Goal: Task Accomplishment & Management: Manage account settings

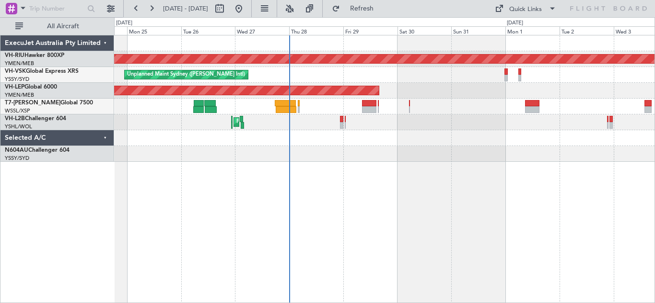
click at [482, 75] on div "Unplanned Maint Sydney ([PERSON_NAME] Intl)" at bounding box center [384, 75] width 540 height 16
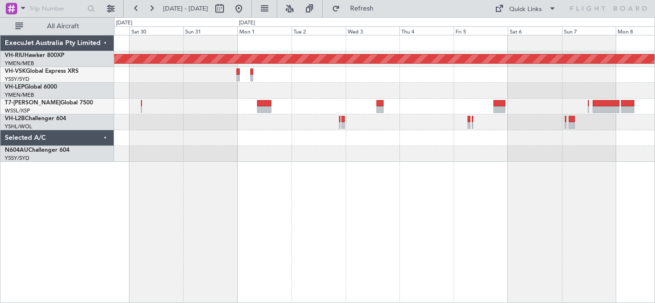
click at [317, 112] on div "Planned Maint [GEOGRAPHIC_DATA] ([GEOGRAPHIC_DATA]) Unplanned Maint Sydney ([PE…" at bounding box center [384, 98] width 540 height 126
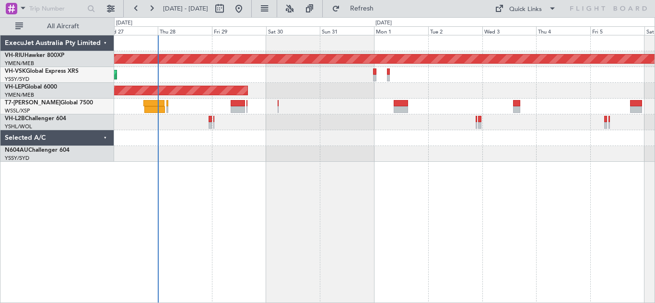
click at [304, 152] on div "Planned Maint [GEOGRAPHIC_DATA] ([GEOGRAPHIC_DATA]) Unplanned Maint Sydney ([PE…" at bounding box center [384, 98] width 540 height 126
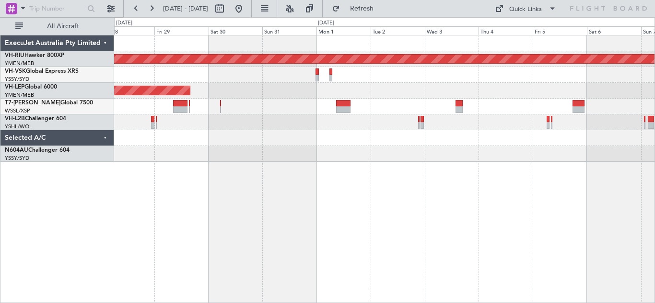
click at [411, 162] on div "Planned Maint [GEOGRAPHIC_DATA] ([GEOGRAPHIC_DATA]) Unplanned Maint Sydney ([PE…" at bounding box center [384, 169] width 540 height 268
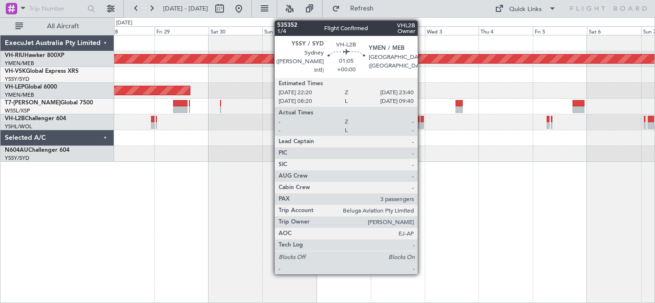
click at [422, 121] on div at bounding box center [421, 119] width 3 height 7
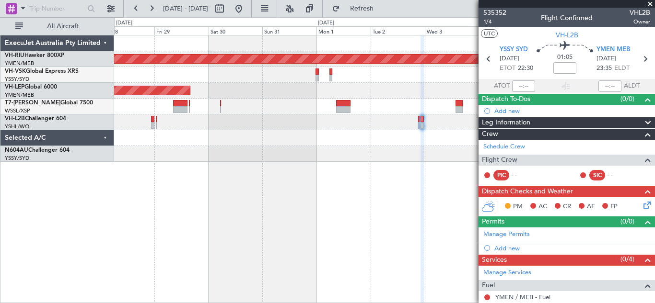
click at [648, 4] on span at bounding box center [650, 4] width 10 height 9
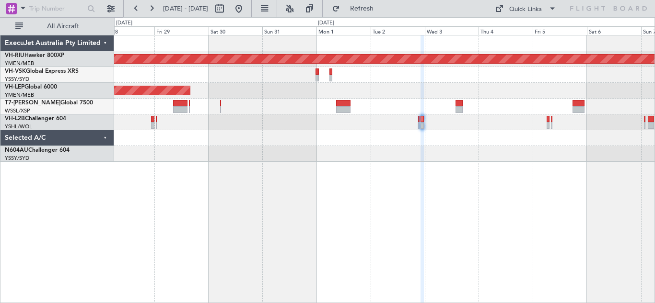
type input "0"
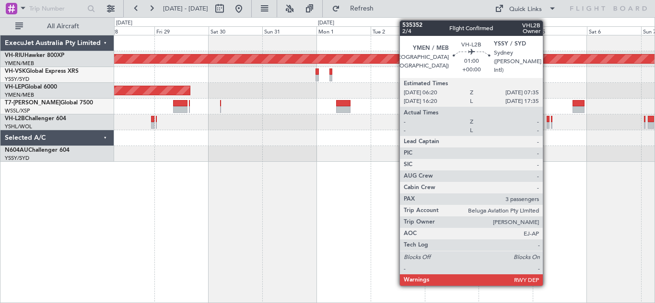
click at [547, 123] on div at bounding box center [547, 125] width 3 height 7
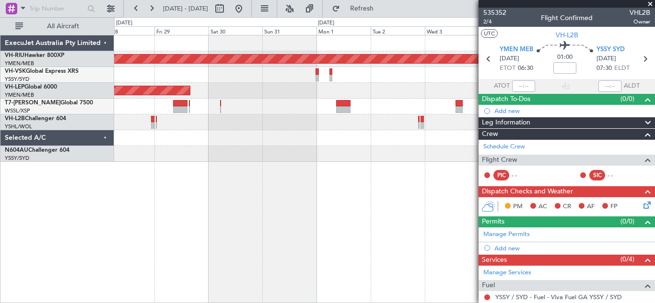
click at [649, 4] on span at bounding box center [650, 4] width 10 height 9
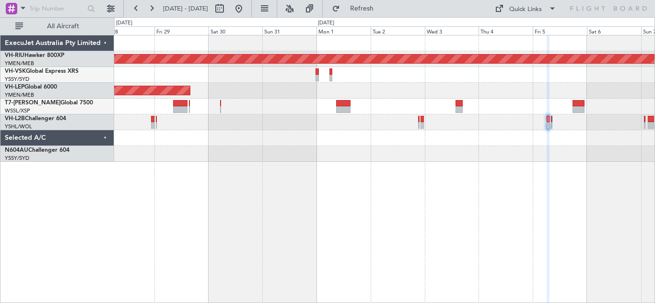
type input "0"
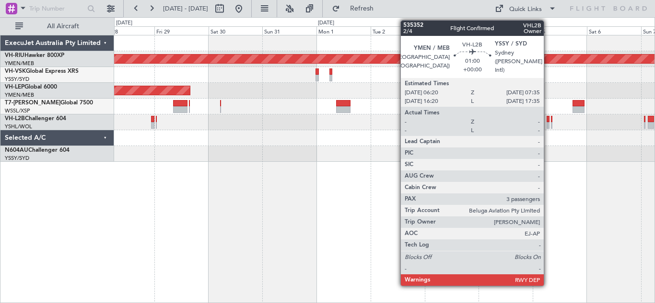
click at [548, 122] on div at bounding box center [547, 119] width 3 height 7
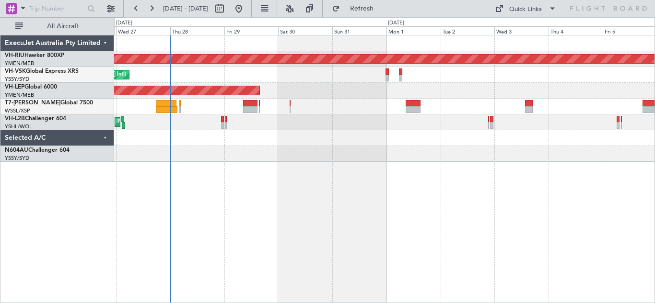
click at [310, 158] on div at bounding box center [384, 154] width 540 height 16
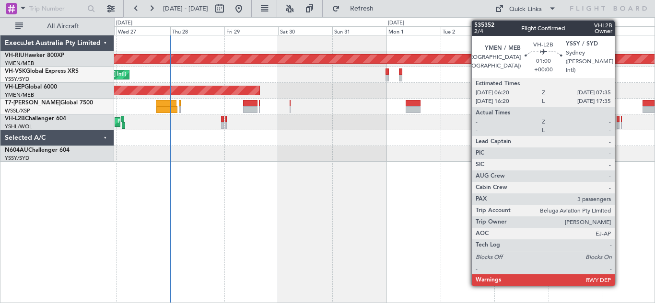
click at [619, 123] on div at bounding box center [617, 125] width 3 height 7
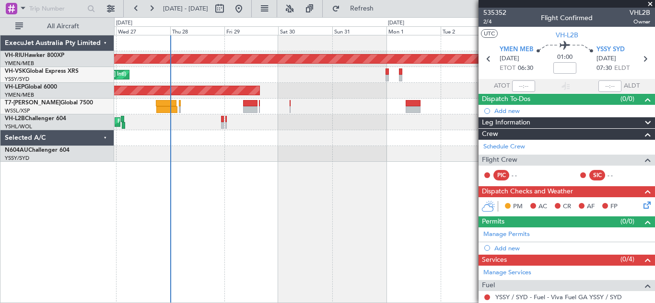
click at [649, 4] on span at bounding box center [650, 4] width 10 height 9
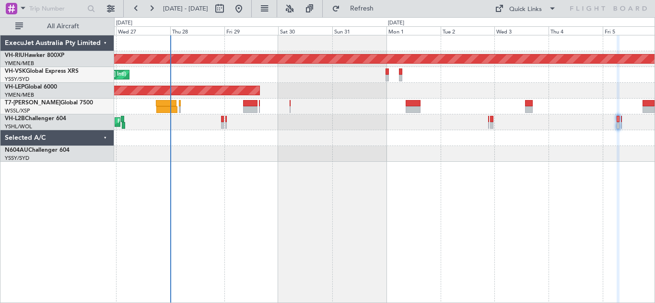
type input "0"
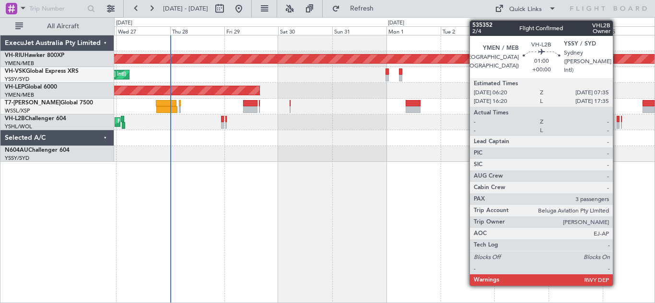
click at [617, 122] on div at bounding box center [617, 125] width 3 height 7
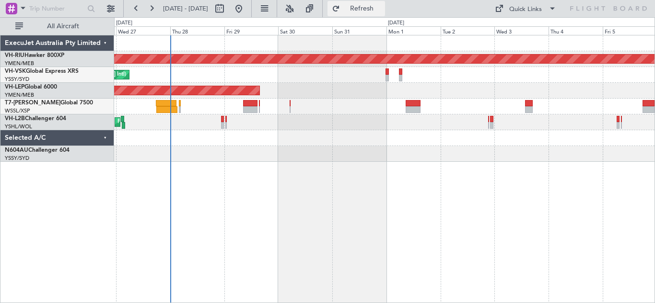
click at [382, 6] on span "Refresh" at bounding box center [362, 8] width 40 height 7
drag, startPoint x: 548, startPoint y: 134, endPoint x: 473, endPoint y: 142, distance: 75.2
click at [423, 154] on div at bounding box center [384, 154] width 540 height 16
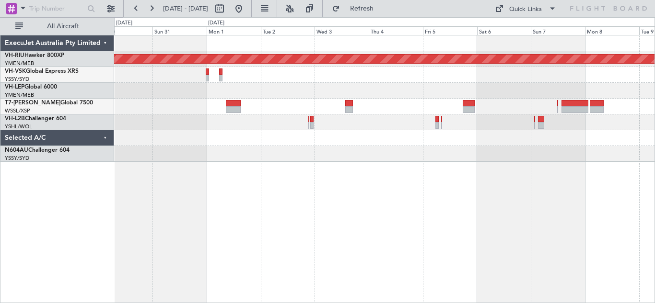
click at [242, 151] on div at bounding box center [384, 154] width 540 height 16
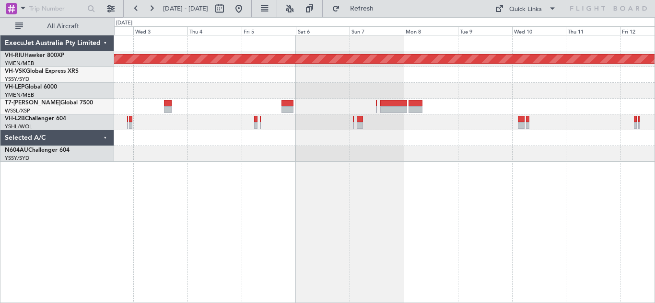
click at [331, 176] on div "Planned Maint [GEOGRAPHIC_DATA] ([GEOGRAPHIC_DATA])" at bounding box center [384, 169] width 540 height 268
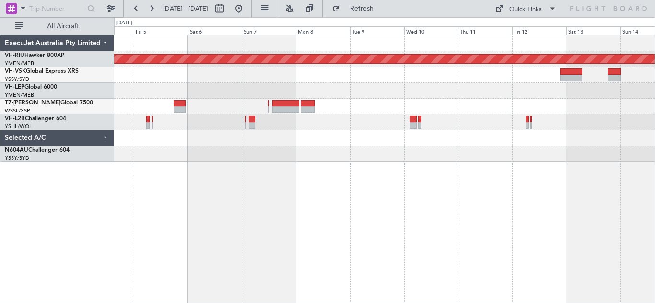
click at [491, 187] on div "Planned Maint [GEOGRAPHIC_DATA] ([GEOGRAPHIC_DATA])" at bounding box center [384, 169] width 540 height 268
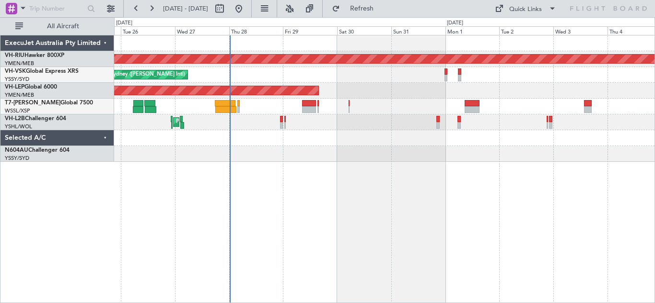
click at [388, 152] on div at bounding box center [384, 154] width 540 height 16
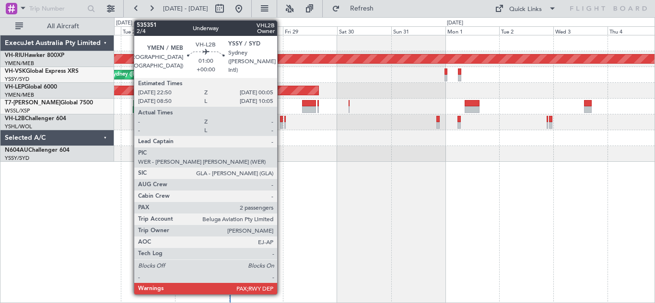
click at [281, 123] on div at bounding box center [281, 125] width 3 height 7
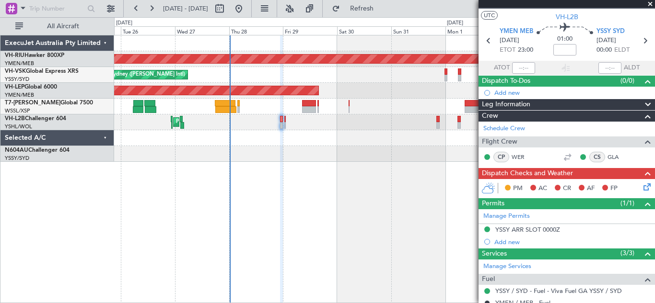
scroll to position [18, 0]
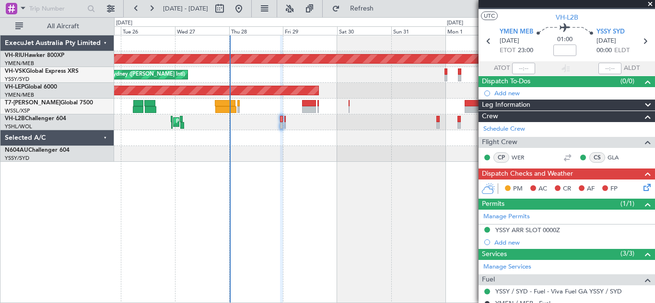
click at [650, 4] on span at bounding box center [650, 4] width 10 height 9
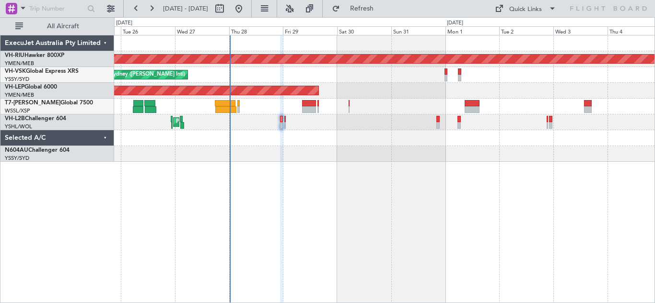
type input "0"
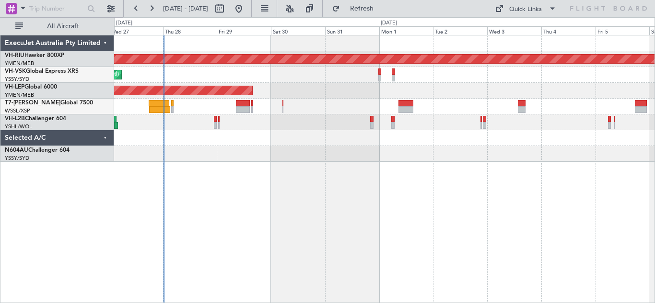
click at [501, 167] on div "Planned Maint [GEOGRAPHIC_DATA] ([GEOGRAPHIC_DATA]) Unplanned Maint Sydney ([PE…" at bounding box center [384, 169] width 540 height 268
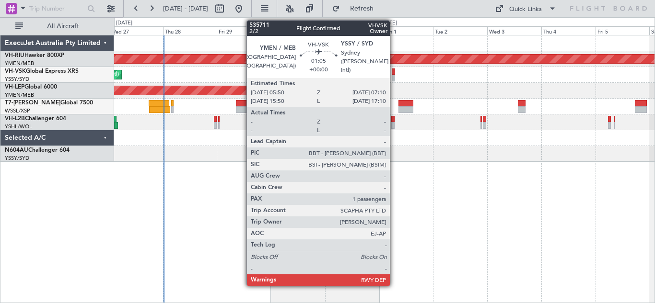
click at [394, 76] on div at bounding box center [392, 78] width 3 height 7
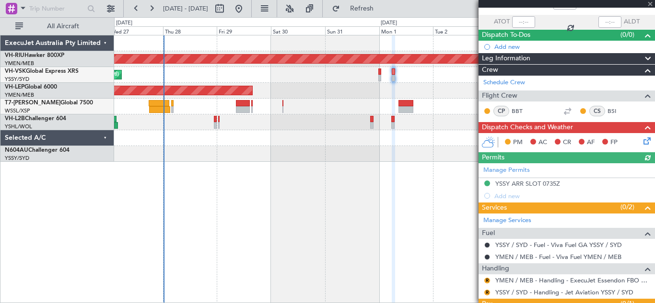
scroll to position [108, 0]
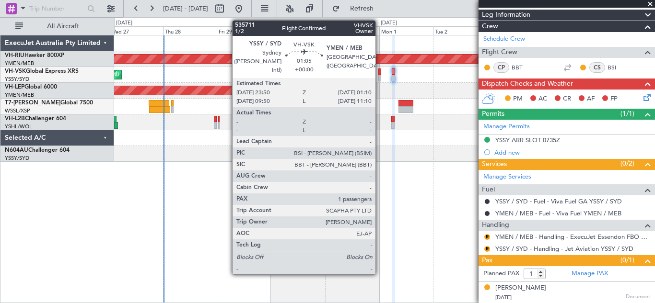
click at [379, 73] on div at bounding box center [379, 72] width 3 height 7
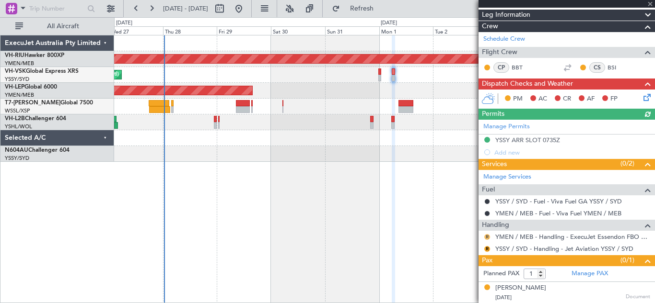
click at [486, 236] on button "R" at bounding box center [487, 237] width 6 height 6
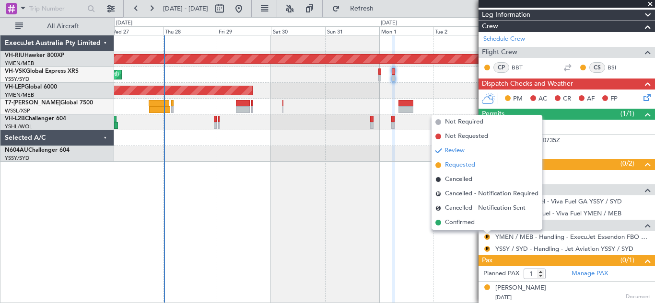
click at [455, 165] on span "Requested" at bounding box center [460, 166] width 30 height 10
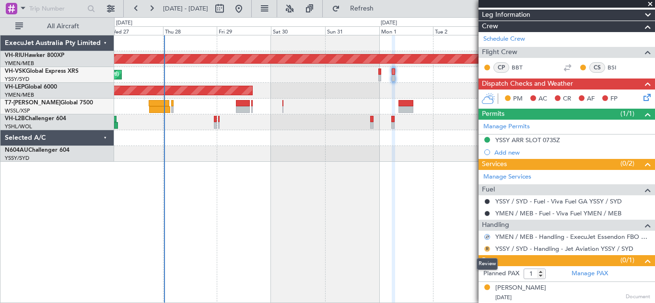
click at [488, 250] on button "R" at bounding box center [487, 249] width 6 height 6
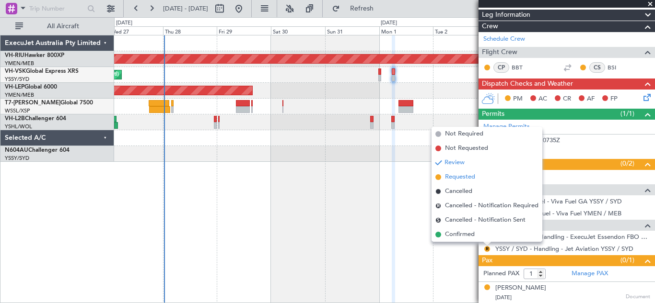
click at [457, 174] on span "Requested" at bounding box center [460, 177] width 30 height 10
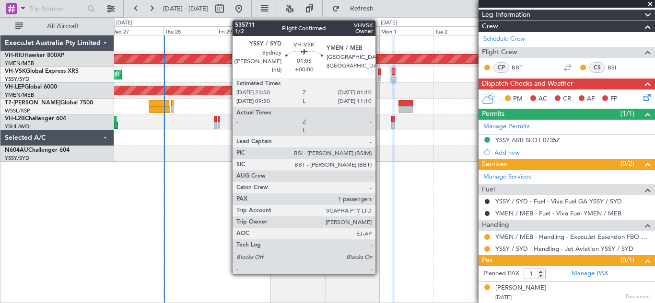
click at [379, 74] on div at bounding box center [379, 72] width 3 height 7
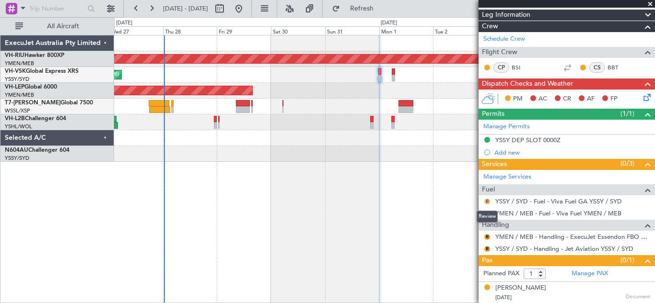
click at [487, 200] on button "R" at bounding box center [487, 202] width 6 height 6
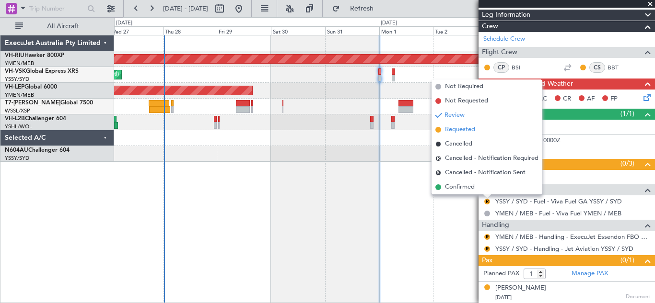
click at [448, 128] on span "Requested" at bounding box center [460, 130] width 30 height 10
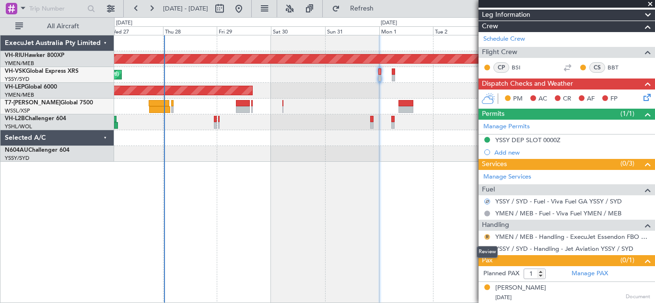
click at [487, 237] on button "R" at bounding box center [487, 237] width 6 height 6
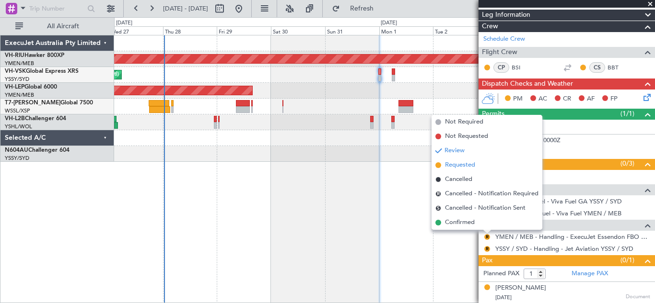
click at [453, 163] on span "Requested" at bounding box center [460, 166] width 30 height 10
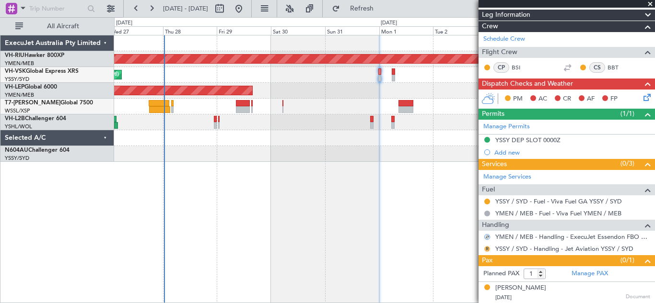
click at [486, 249] on button "R" at bounding box center [487, 249] width 6 height 6
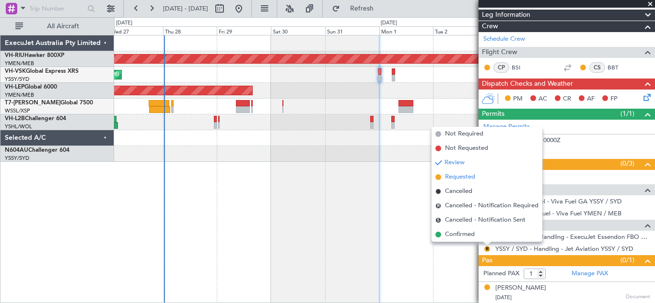
click at [453, 178] on span "Requested" at bounding box center [460, 177] width 30 height 10
